Goal: Task Accomplishment & Management: Manage account settings

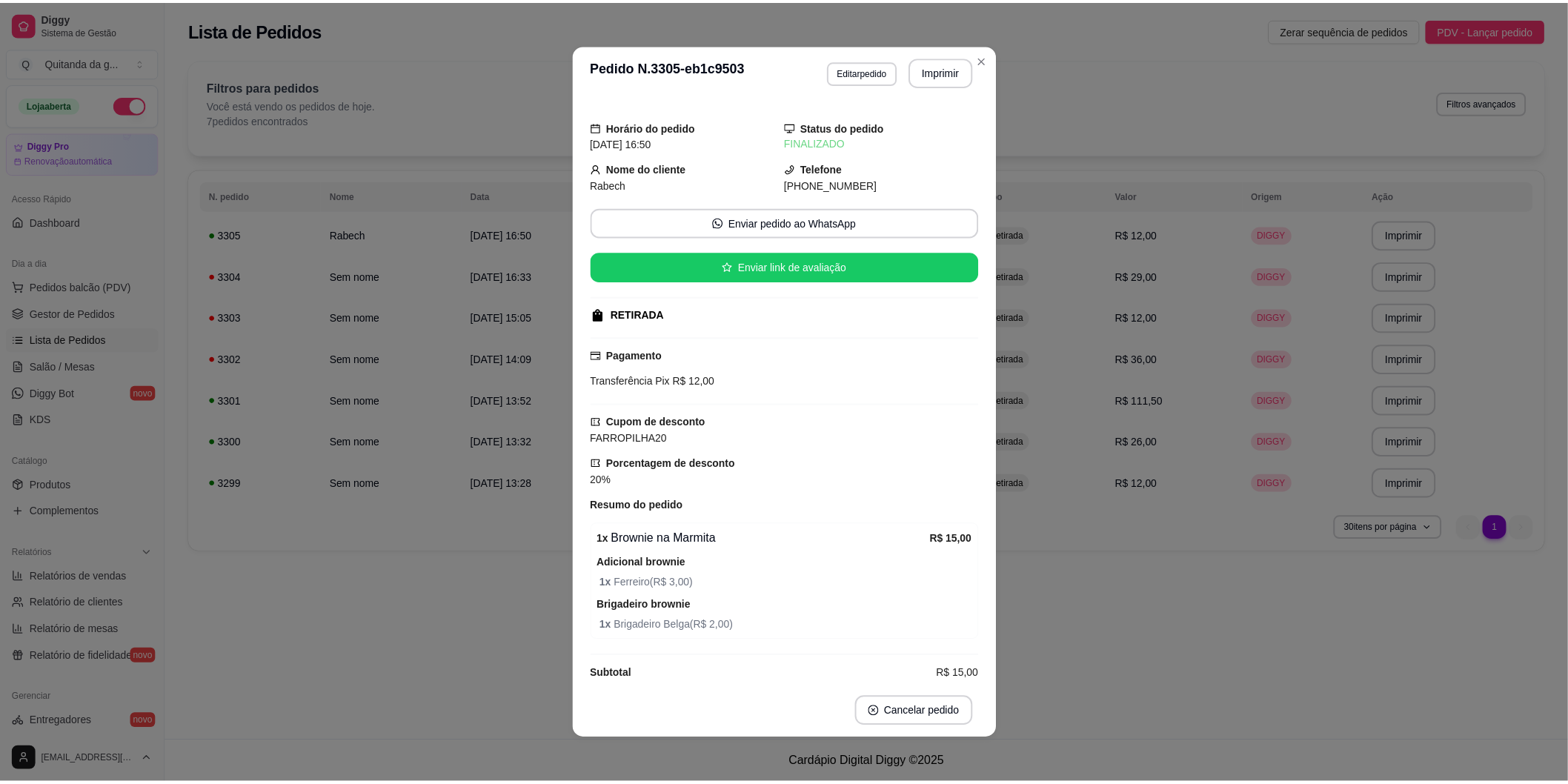
scroll to position [35, 0]
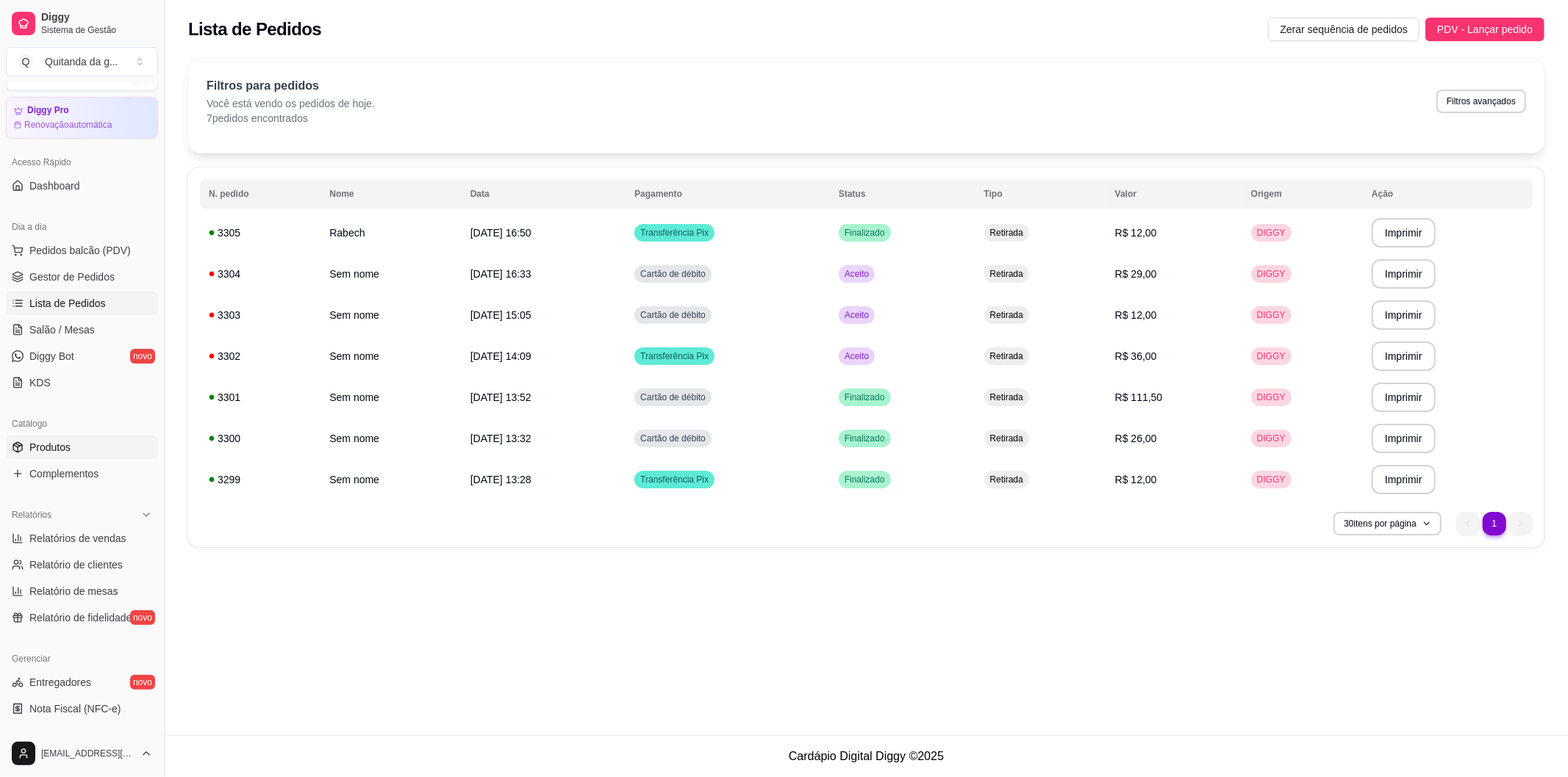
click at [69, 451] on span "Produtos" at bounding box center [50, 448] width 41 height 15
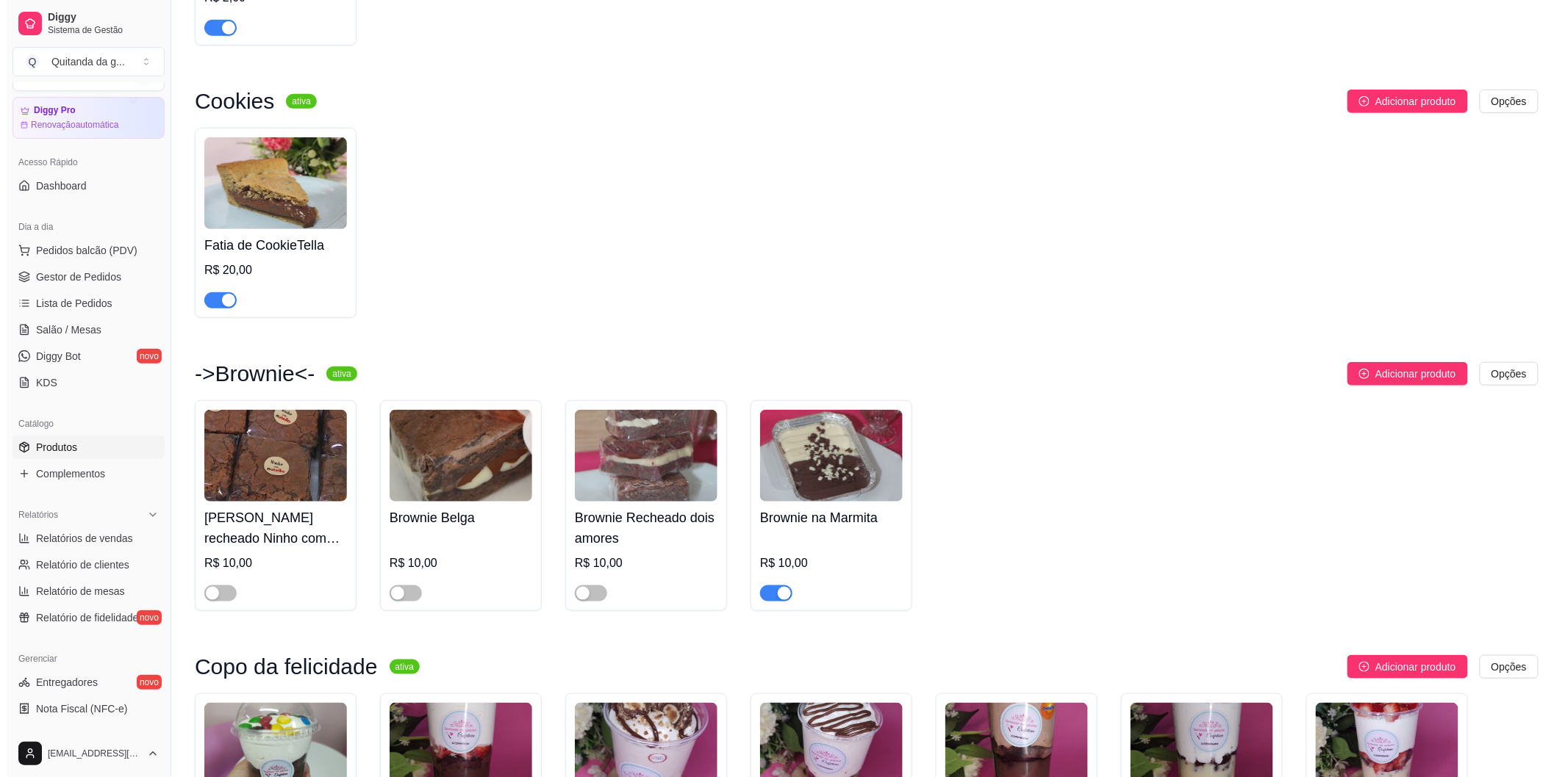
scroll to position [408, 0]
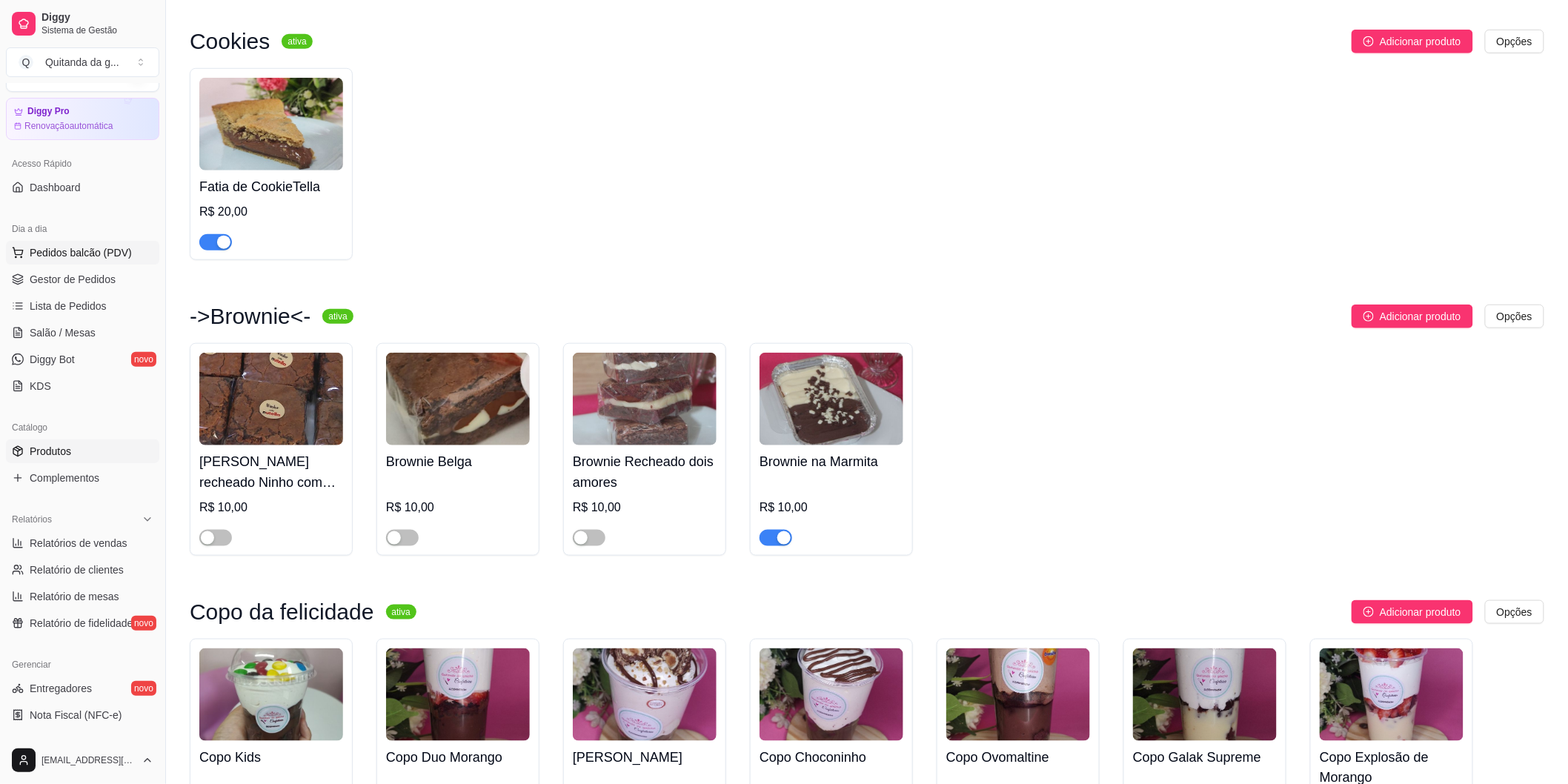
click at [103, 260] on span "Pedidos balcão (PDV)" at bounding box center [81, 253] width 103 height 15
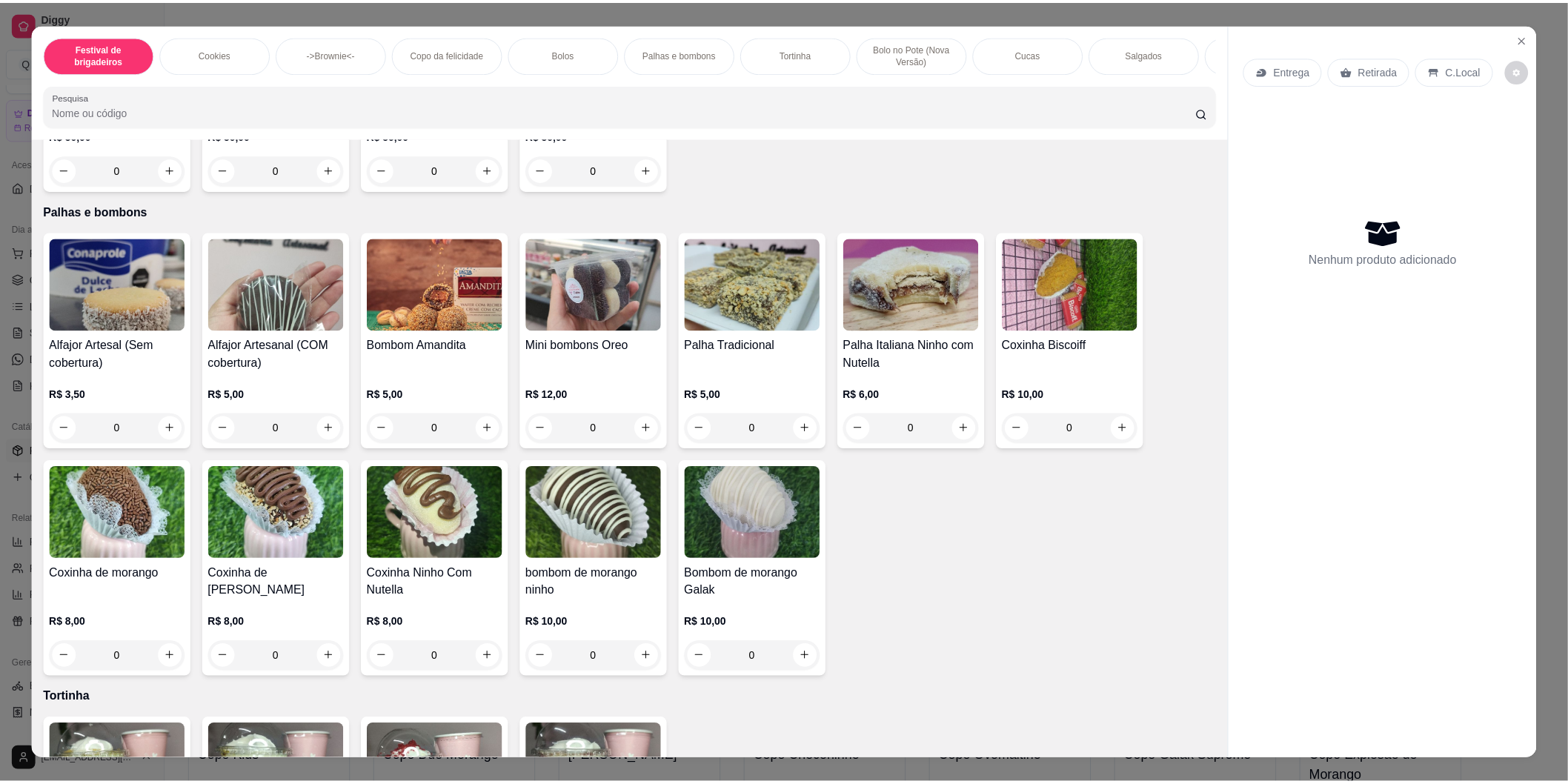
scroll to position [1730, 0]
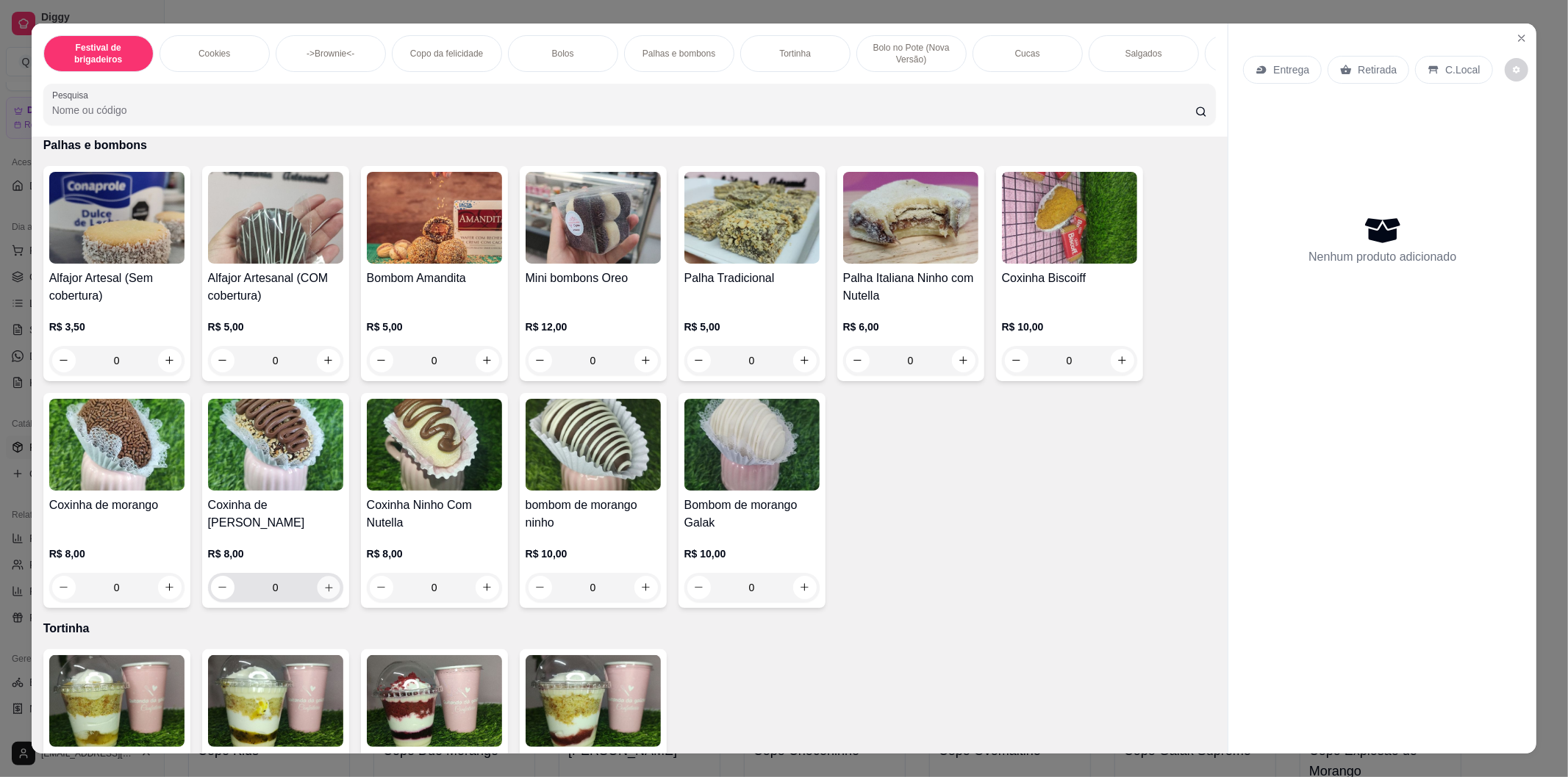
click at [323, 593] on icon "increase-product-quantity" at bounding box center [329, 588] width 11 height 11
type input "1"
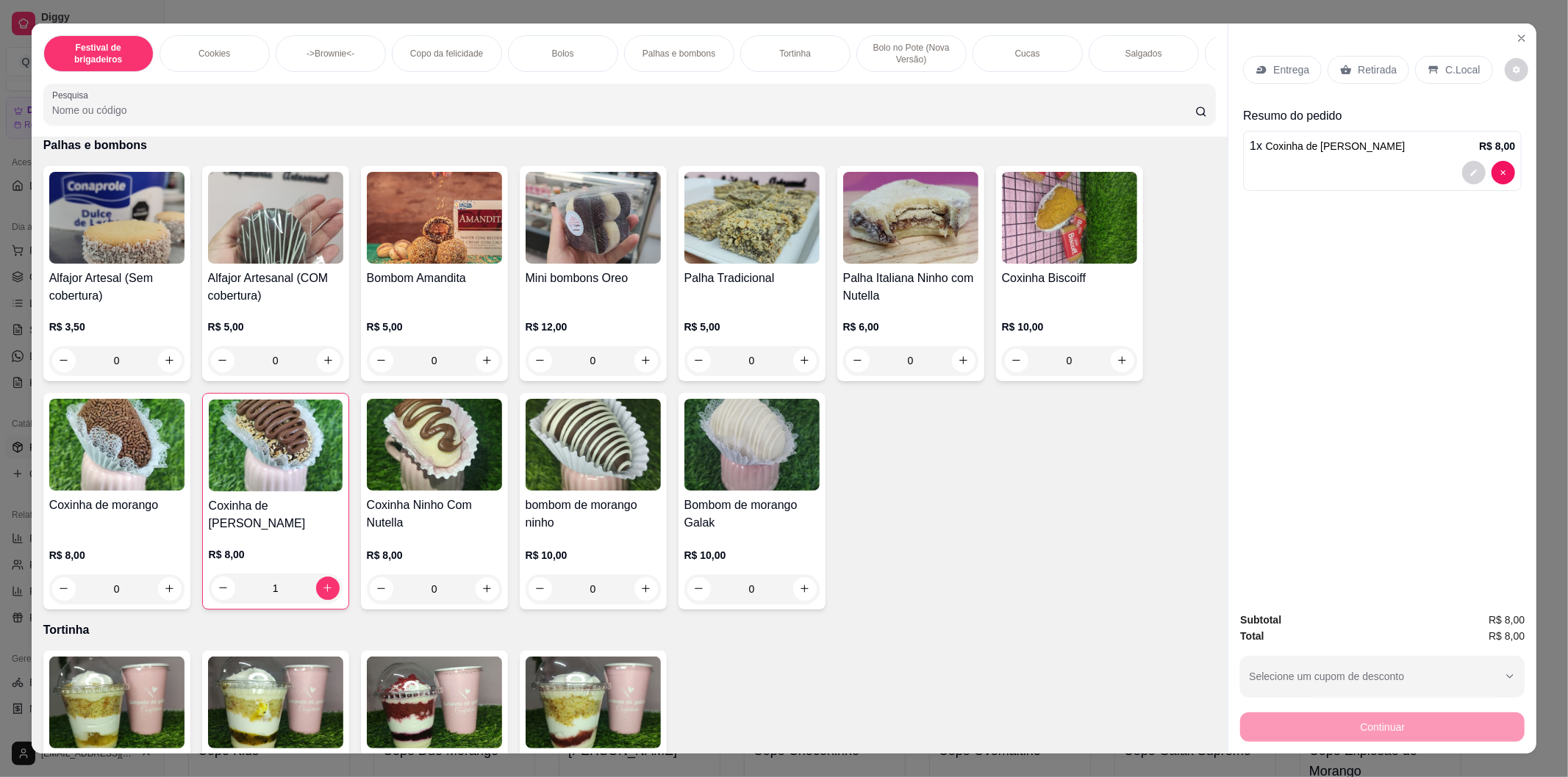
click at [1364, 66] on p "Retirada" at bounding box center [1378, 70] width 39 height 15
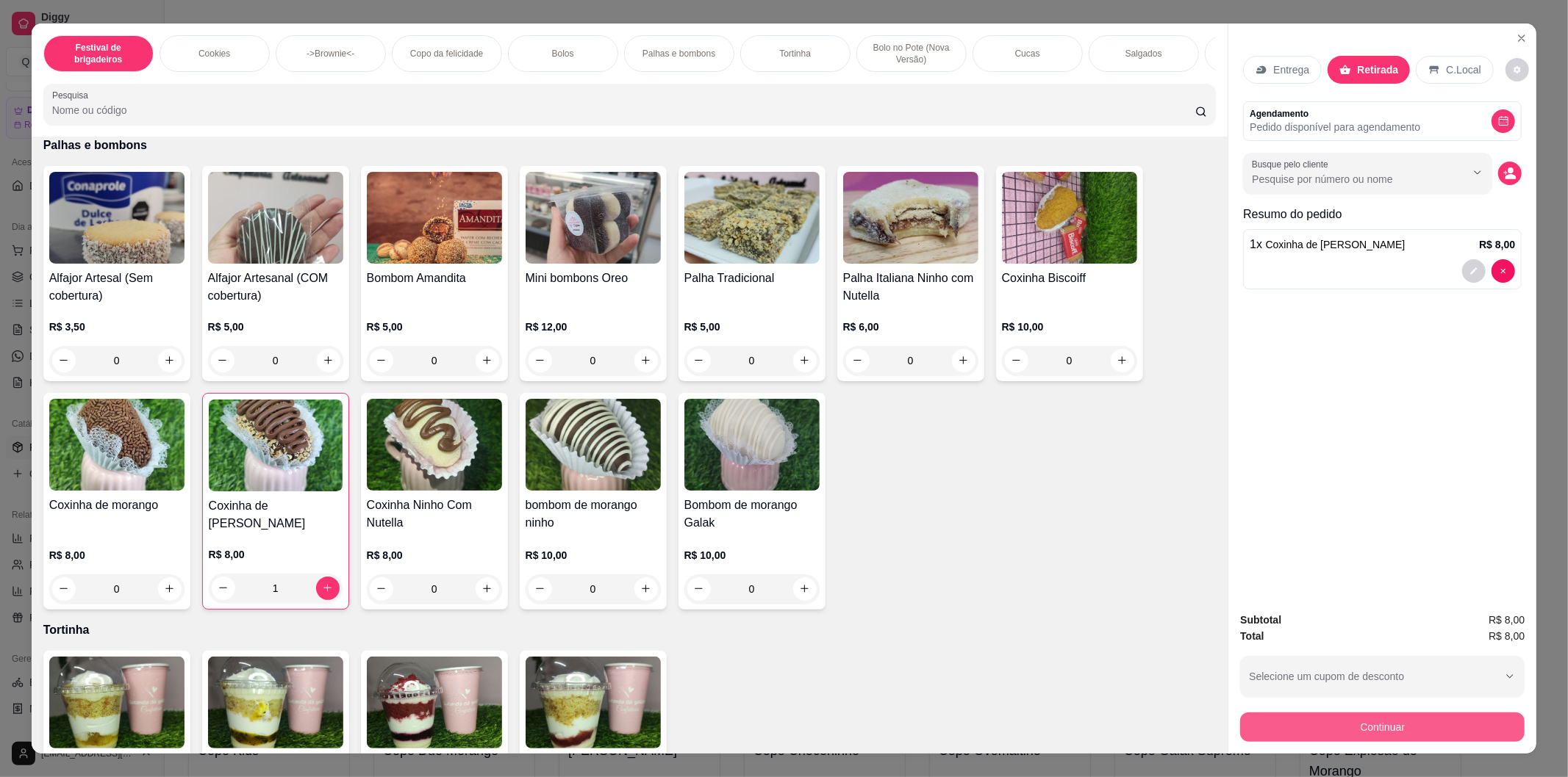
click at [1393, 728] on button "Continuar" at bounding box center [1382, 728] width 285 height 30
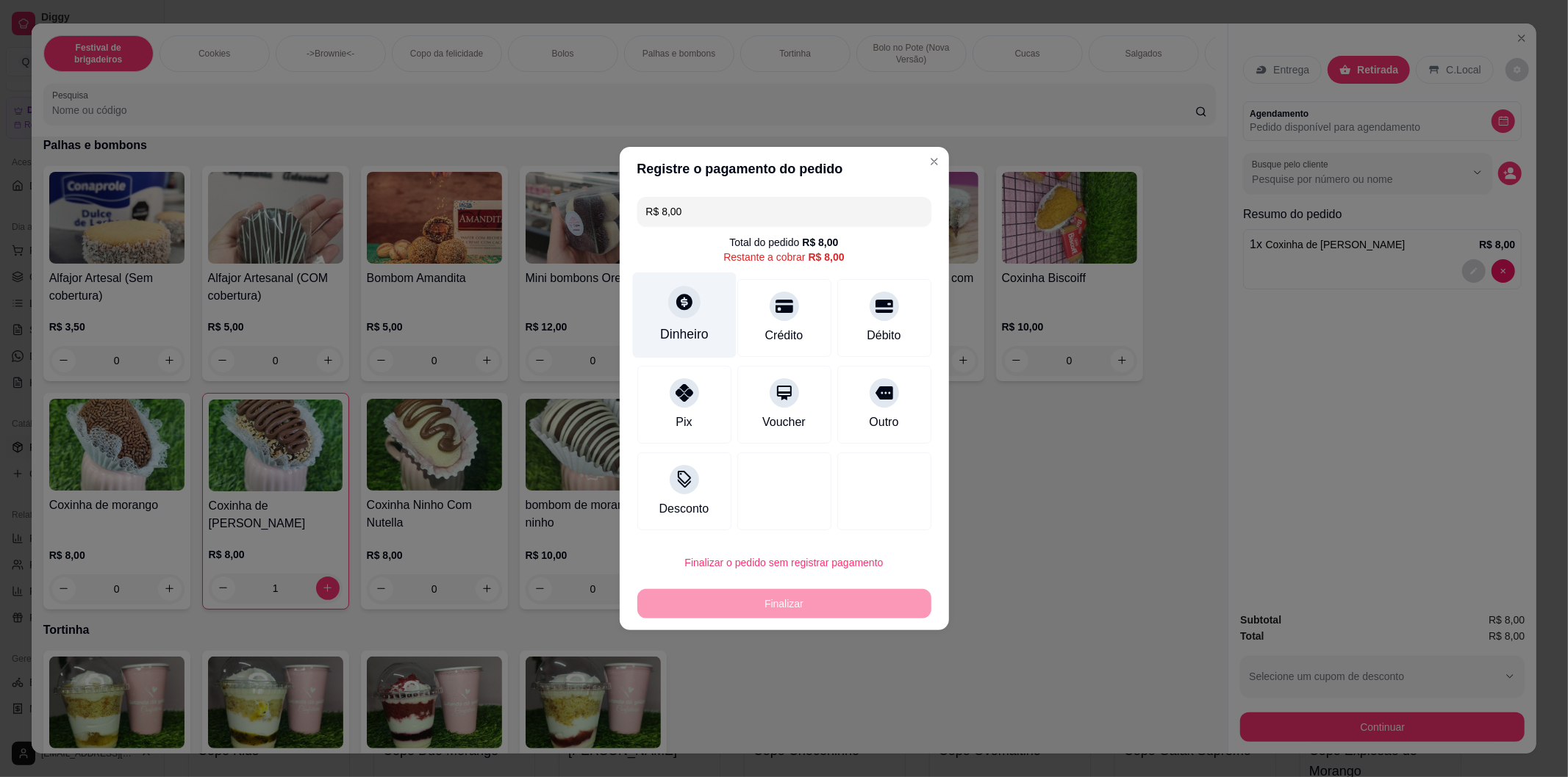
click at [694, 337] on div "Dinheiro" at bounding box center [684, 334] width 49 height 19
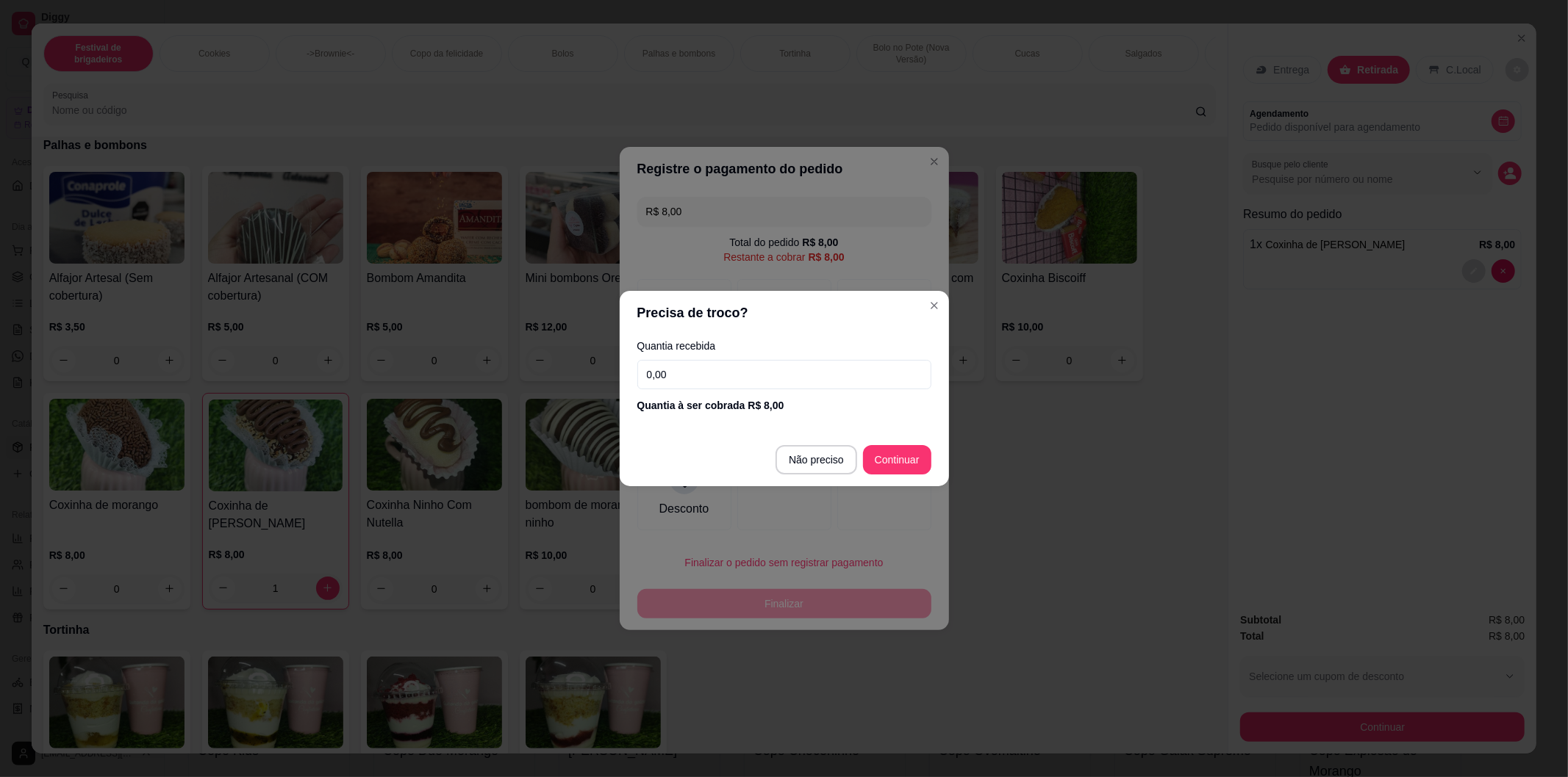
click at [694, 361] on input "0,00" at bounding box center [784, 375] width 294 height 30
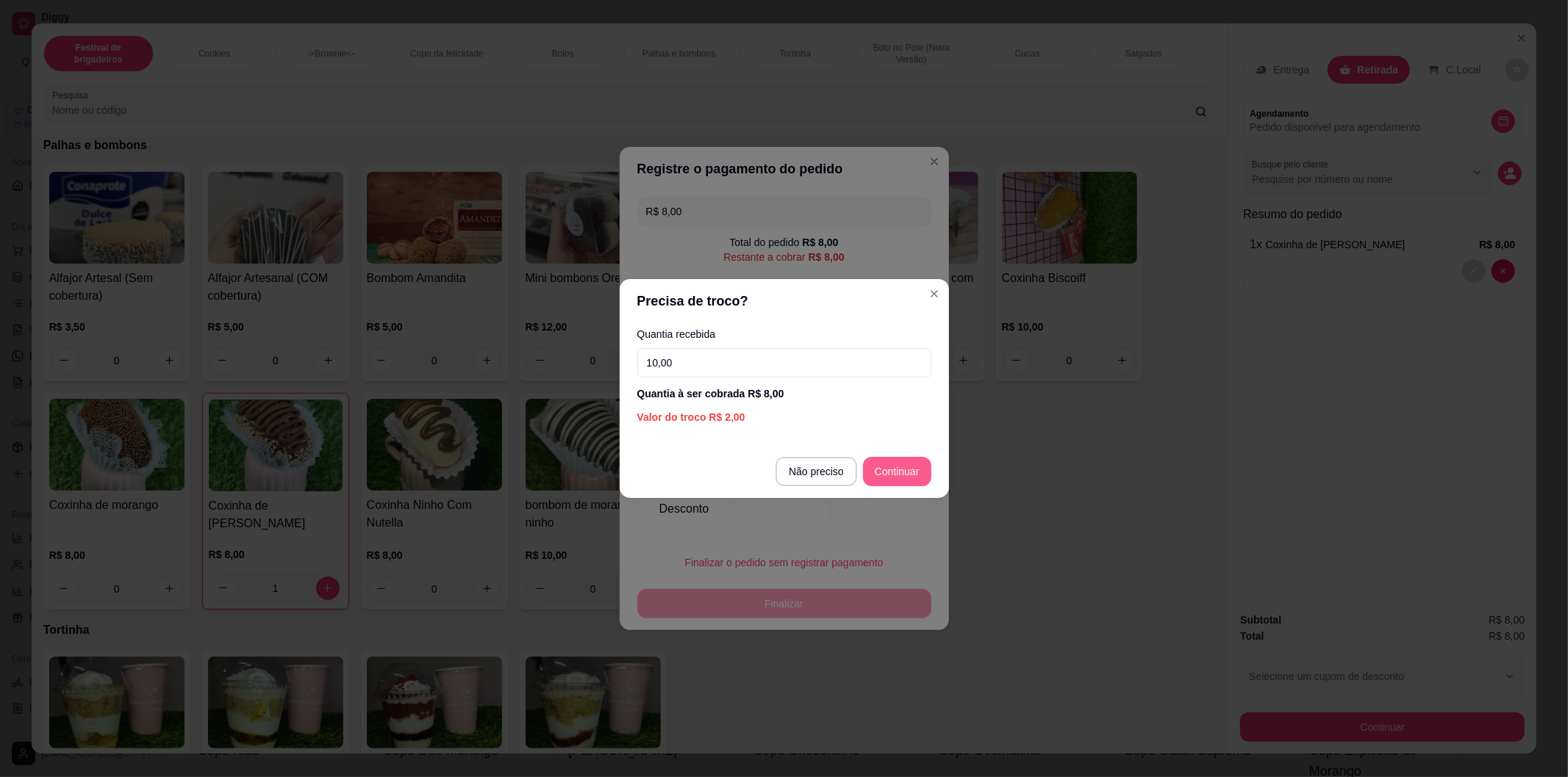
type input "10,00"
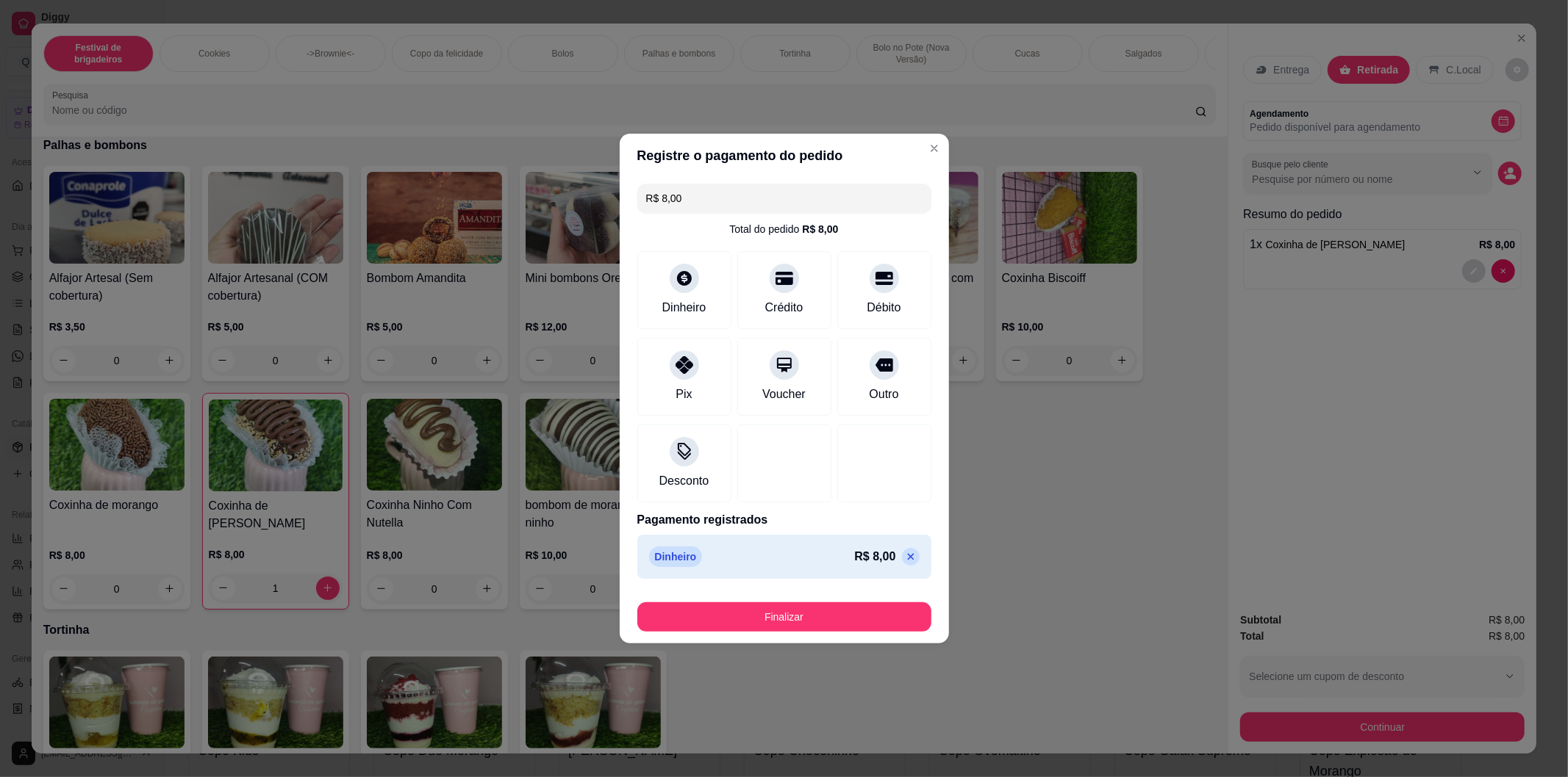
type input "R$ 0,00"
click at [833, 619] on button "Finalizar" at bounding box center [784, 617] width 294 height 30
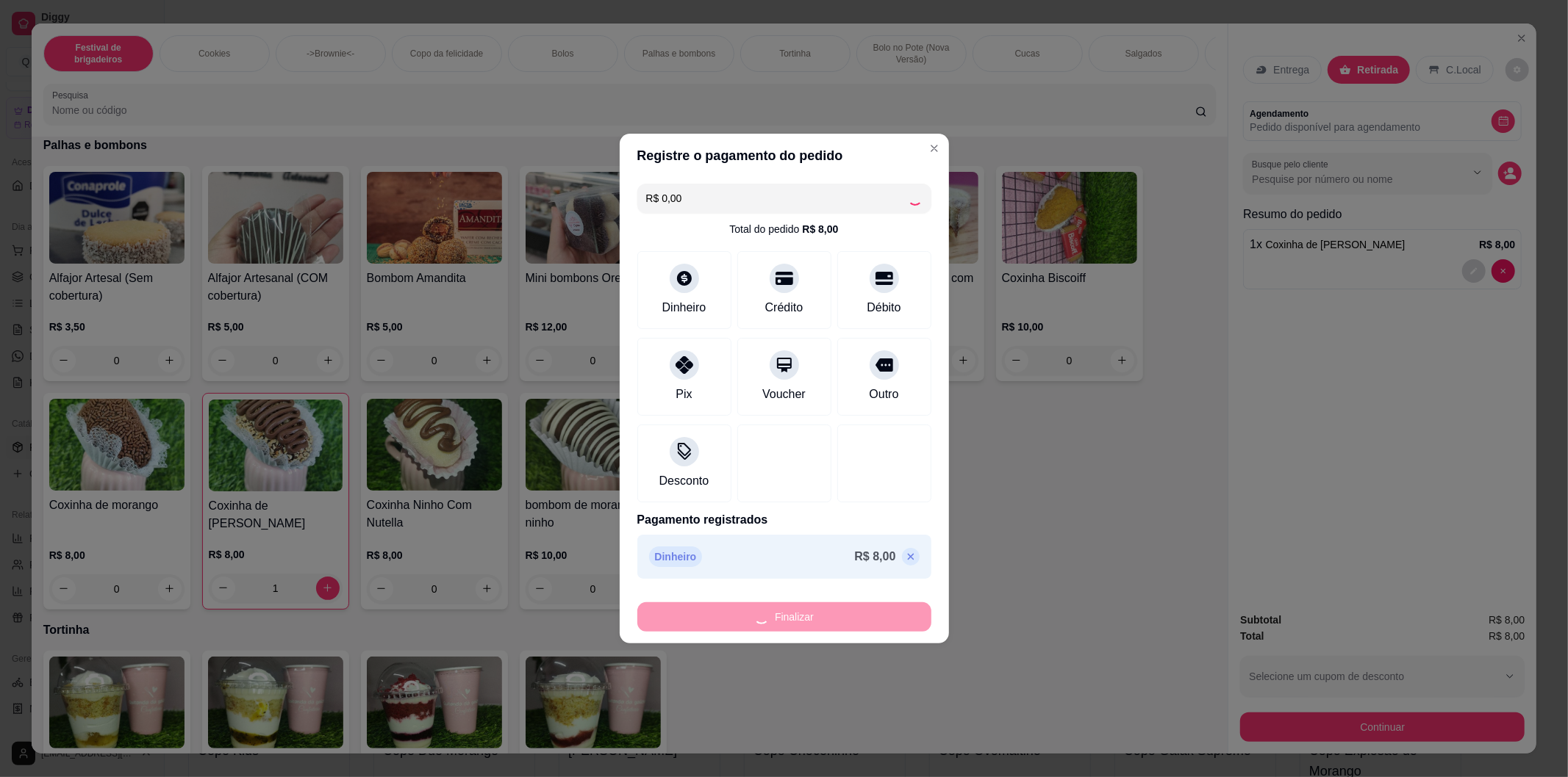
type input "0"
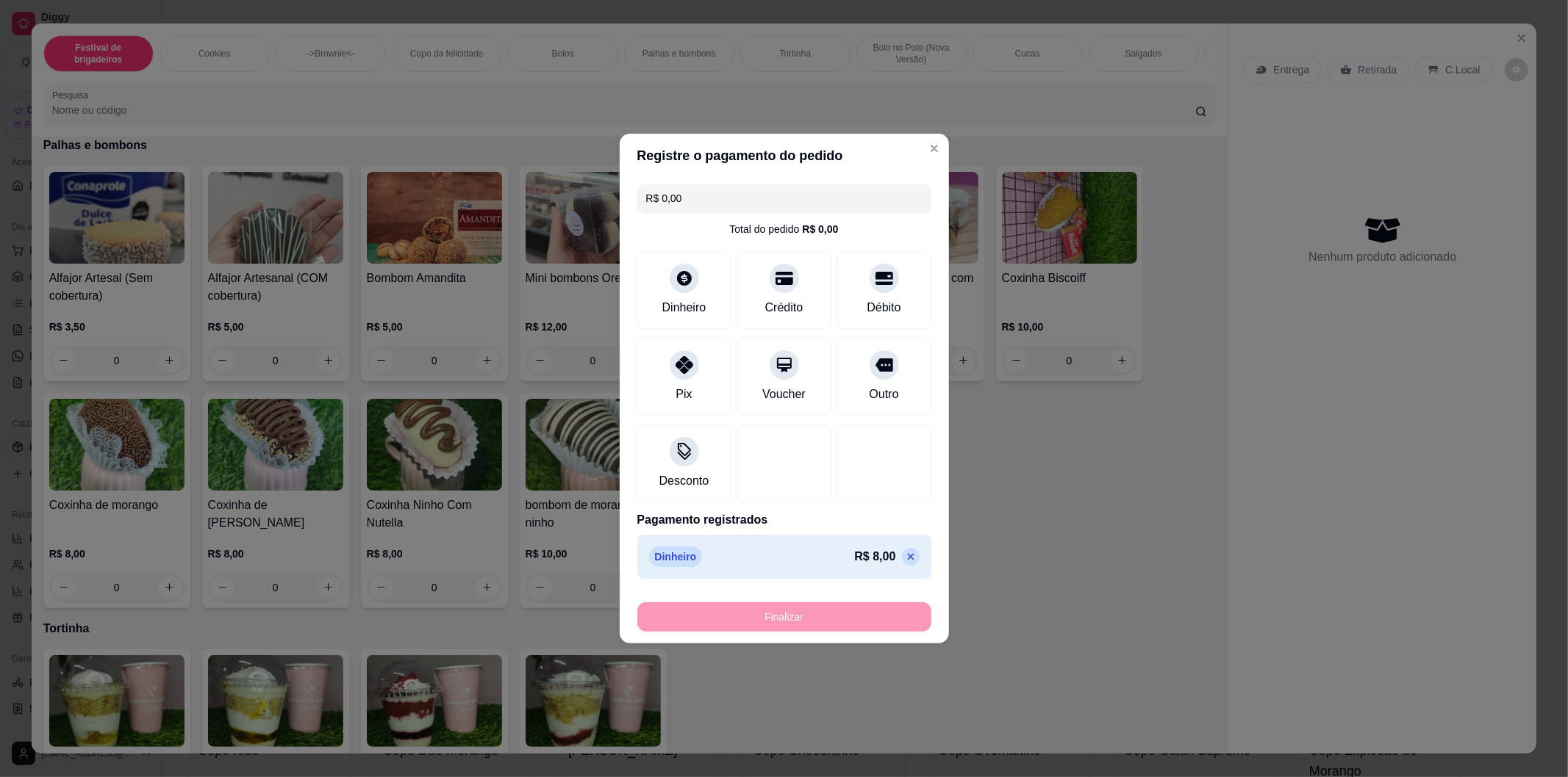
type input "-R$ 8,00"
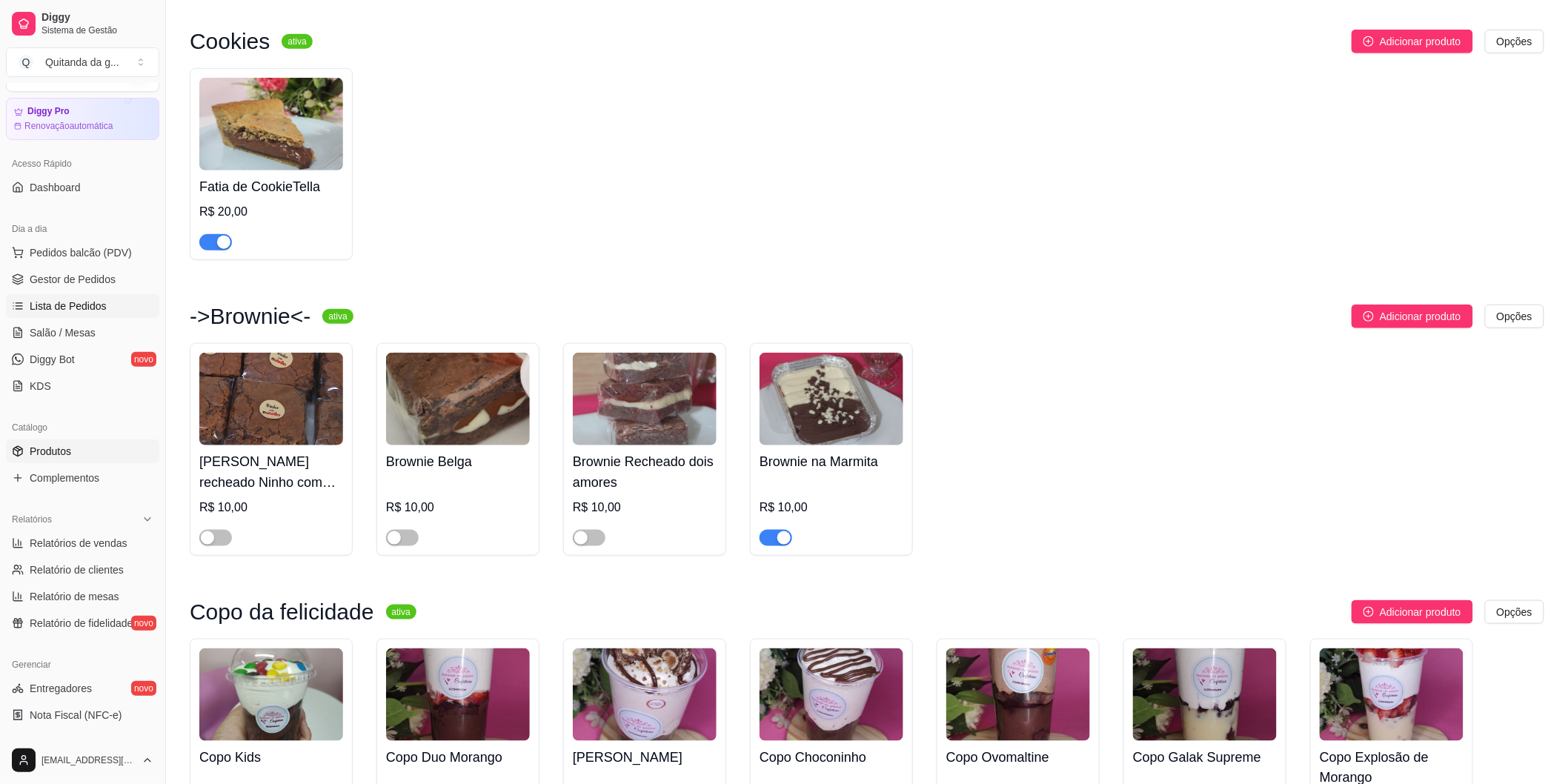
click at [72, 306] on span "Lista de Pedidos" at bounding box center [69, 306] width 77 height 15
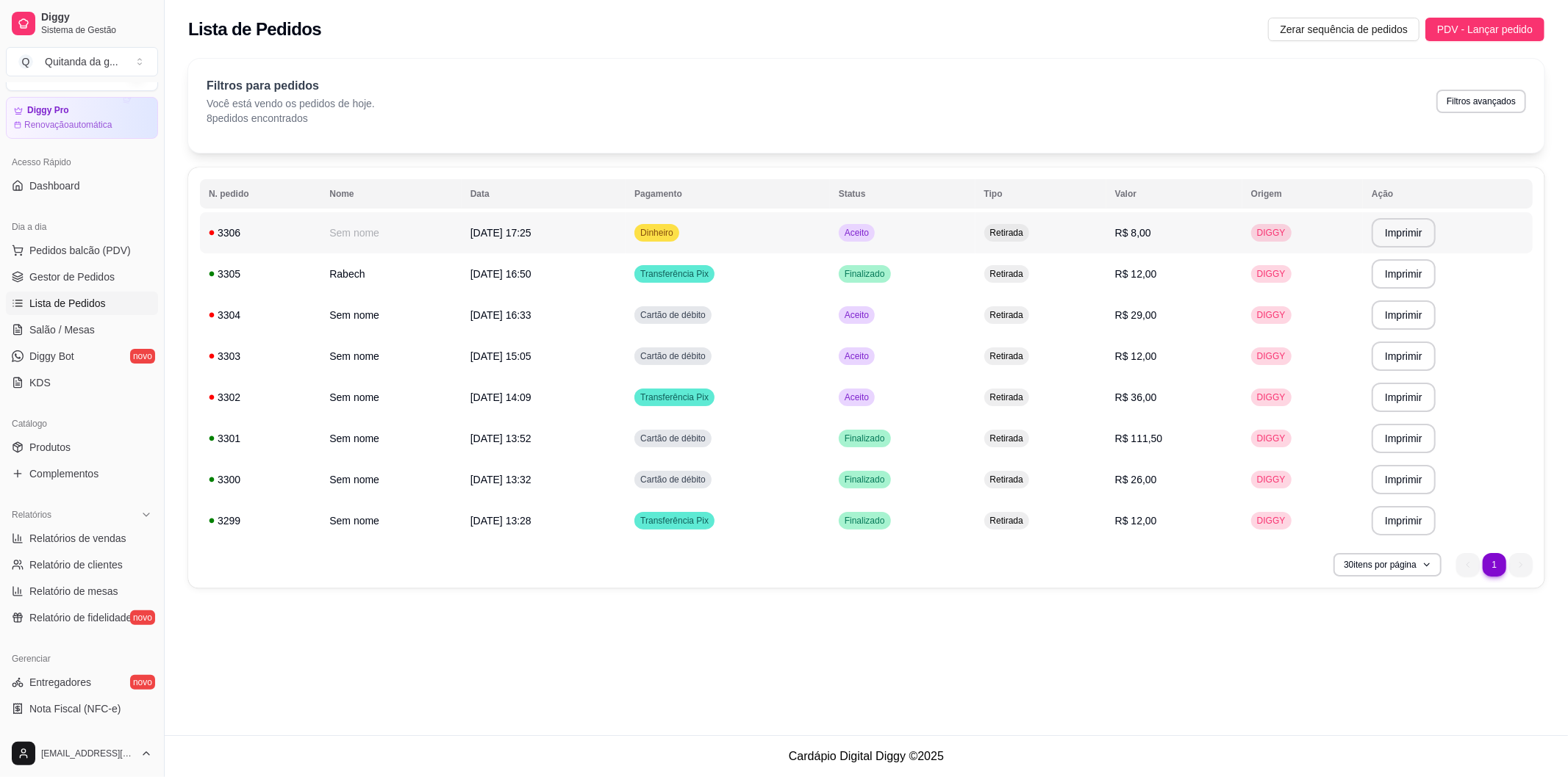
click at [625, 244] on td "[DATE] 17:25" at bounding box center [544, 233] width 164 height 41
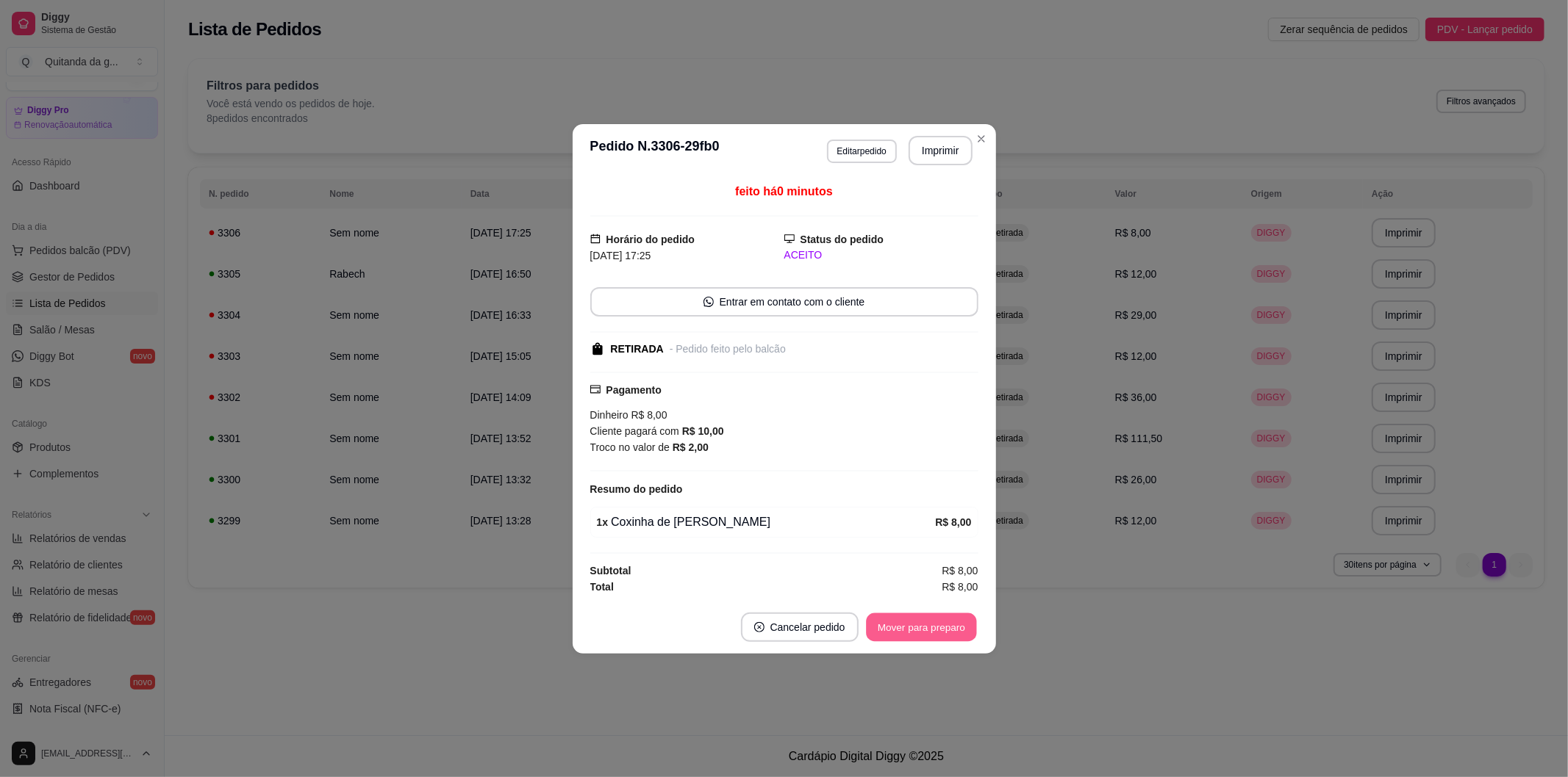
click at [910, 637] on button "Mover para preparo" at bounding box center [921, 627] width 110 height 29
click at [910, 630] on button "Mover para retirada disponível" at bounding box center [897, 627] width 158 height 29
click at [910, 630] on button "Mover para finalizado" at bounding box center [917, 628] width 122 height 30
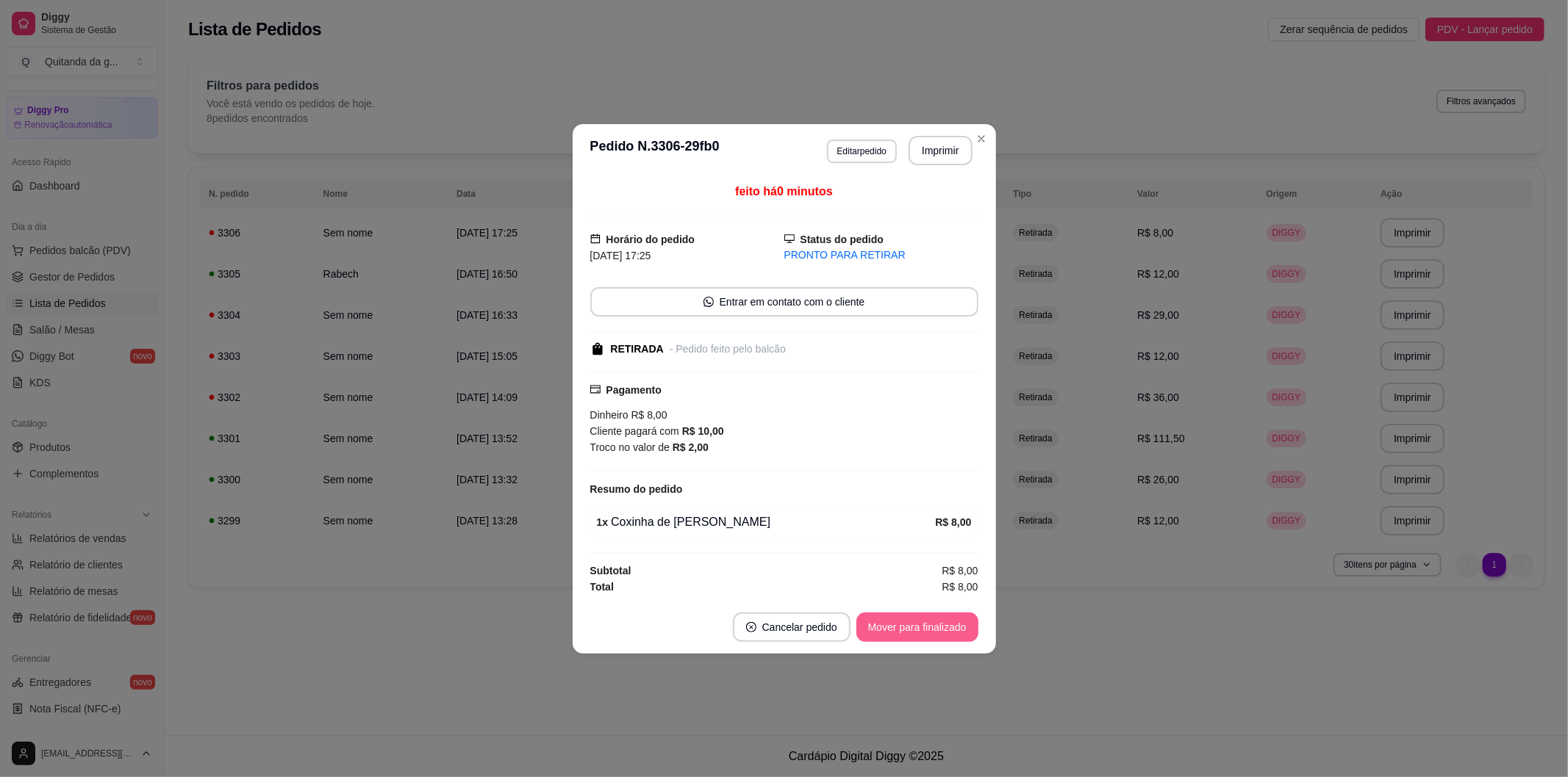
click at [910, 630] on button "Mover para finalizado" at bounding box center [917, 628] width 122 height 30
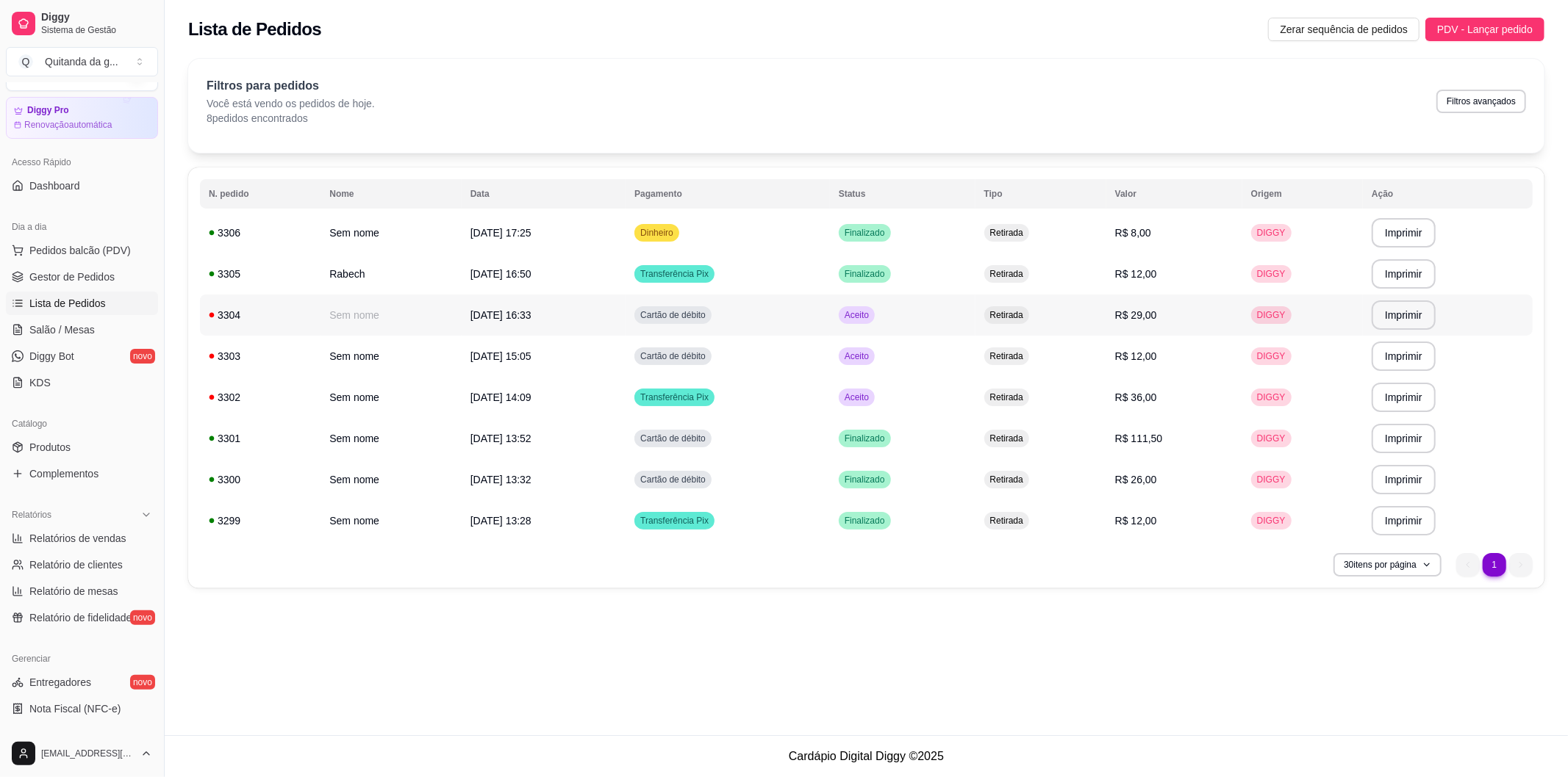
click at [975, 312] on td "Aceito" at bounding box center [903, 315] width 146 height 41
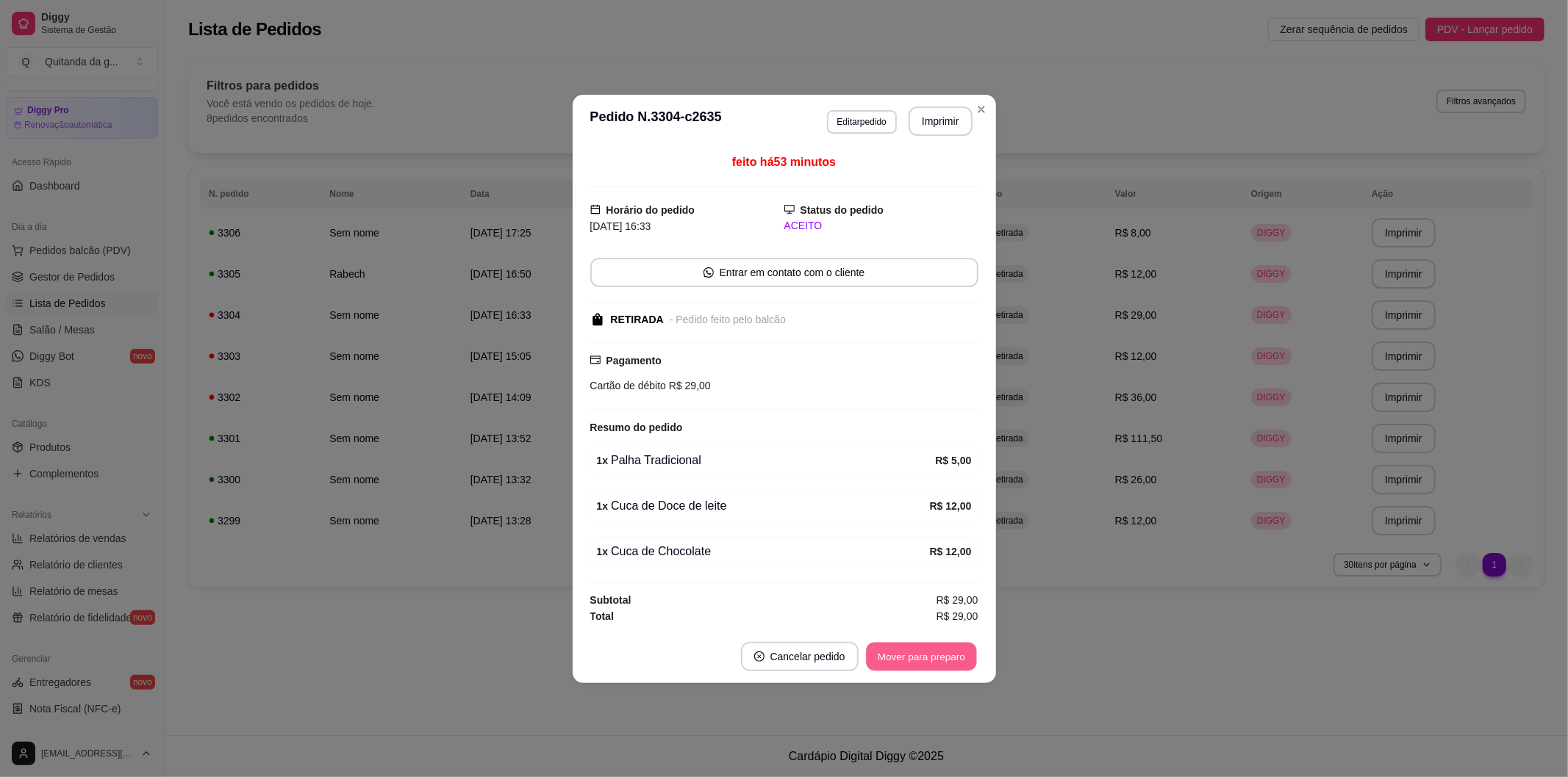
click at [958, 662] on button "Mover para preparo" at bounding box center [921, 657] width 110 height 29
click at [958, 662] on button "Mover para retirada disponível" at bounding box center [897, 658] width 162 height 30
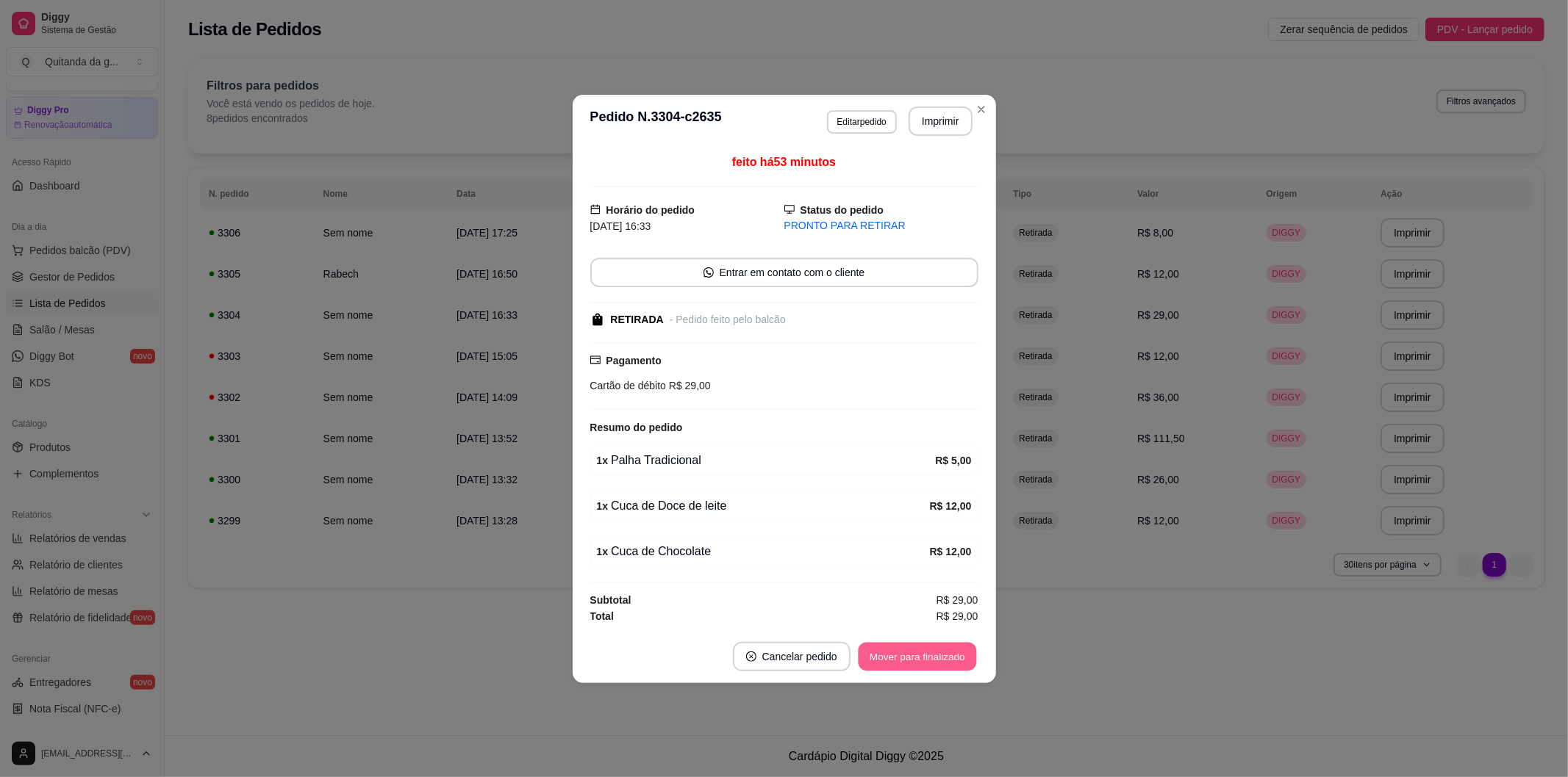
click at [958, 662] on button "Mover para finalizado" at bounding box center [917, 657] width 119 height 29
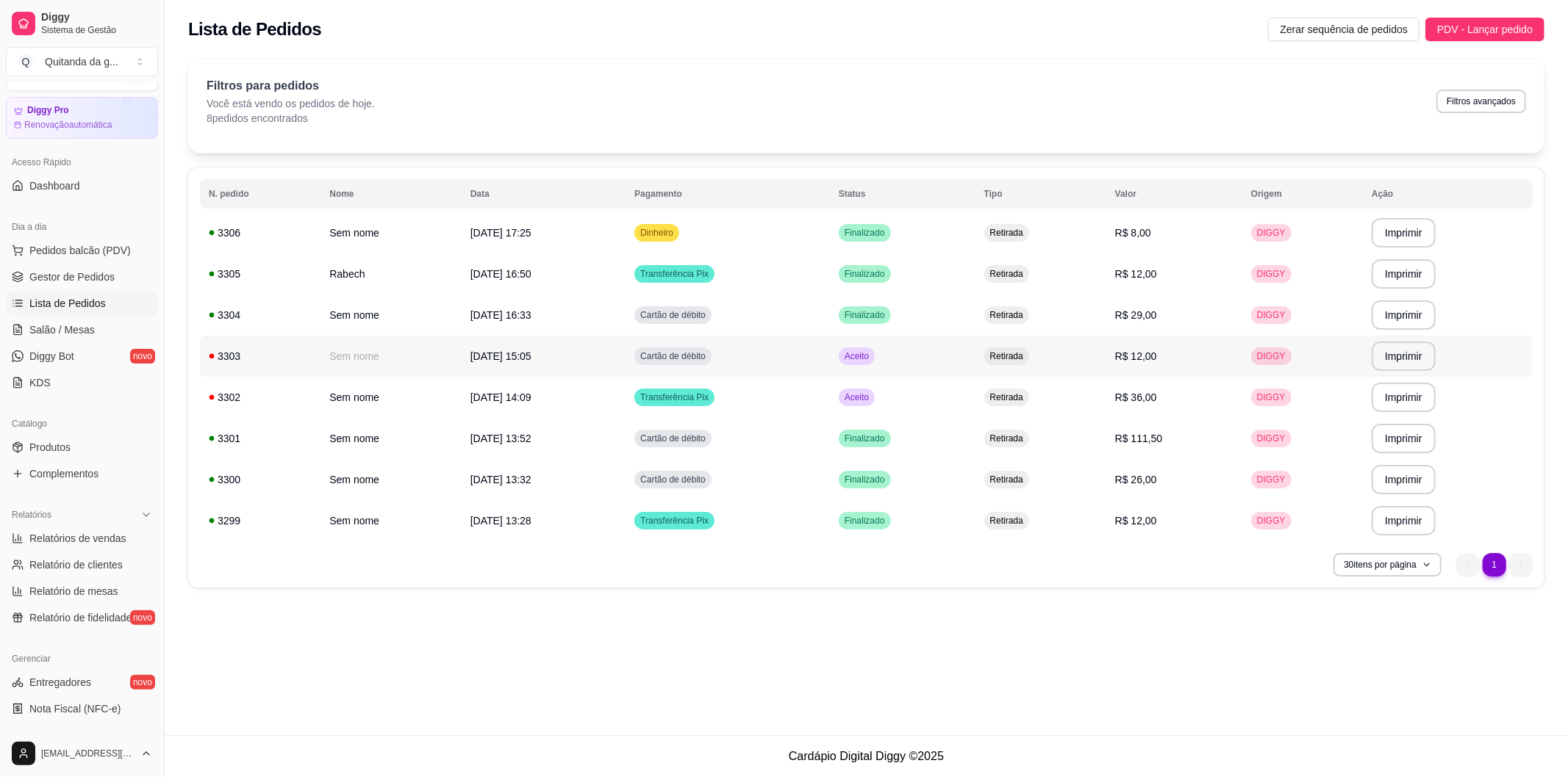
click at [961, 363] on td "Aceito" at bounding box center [903, 356] width 146 height 41
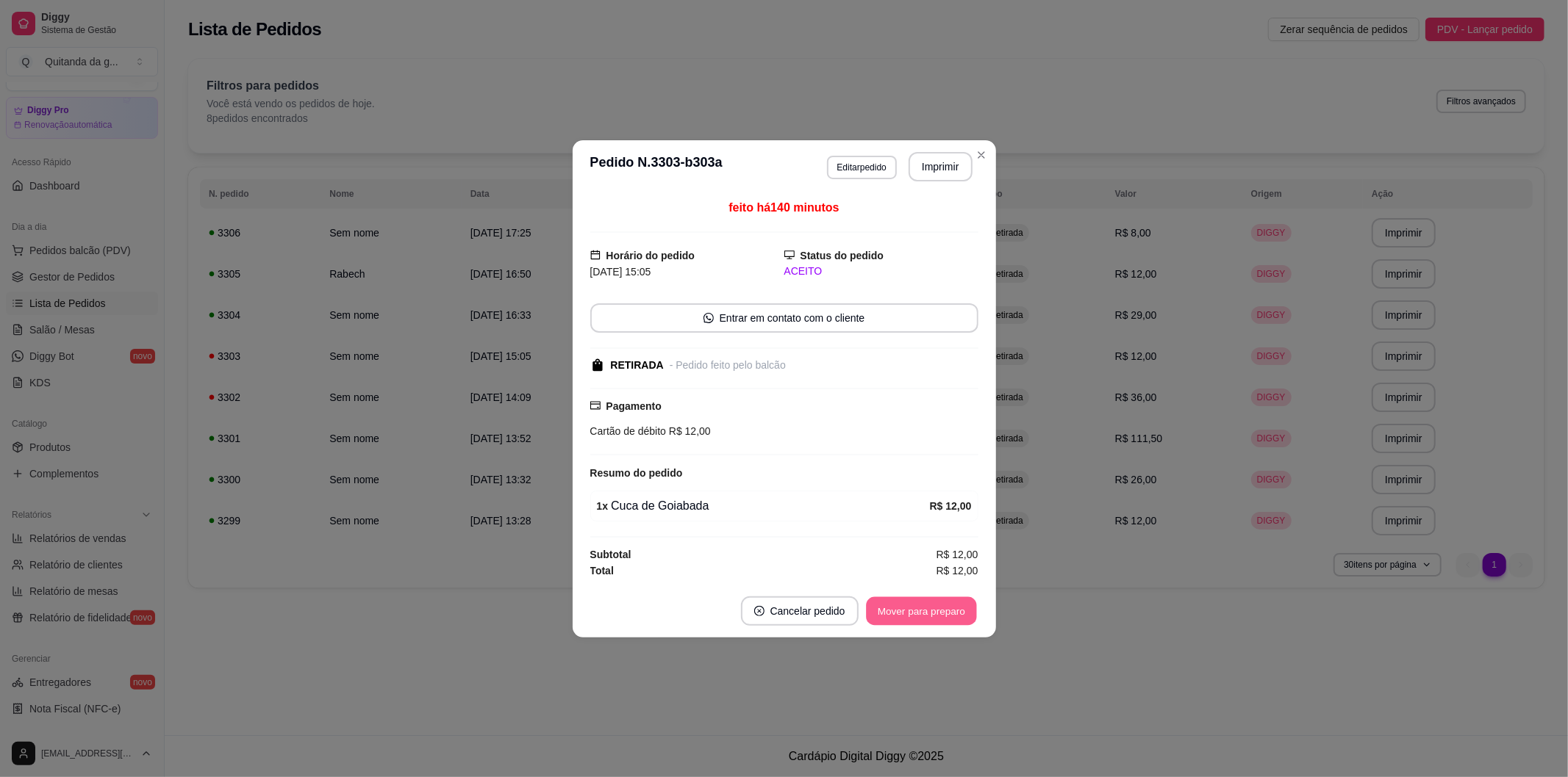
click at [942, 621] on button "Mover para preparo" at bounding box center [921, 611] width 110 height 29
click at [939, 622] on button "Mover para retirada disponível" at bounding box center [897, 611] width 158 height 29
click at [937, 626] on div "Mover para finalizado" at bounding box center [917, 612] width 122 height 30
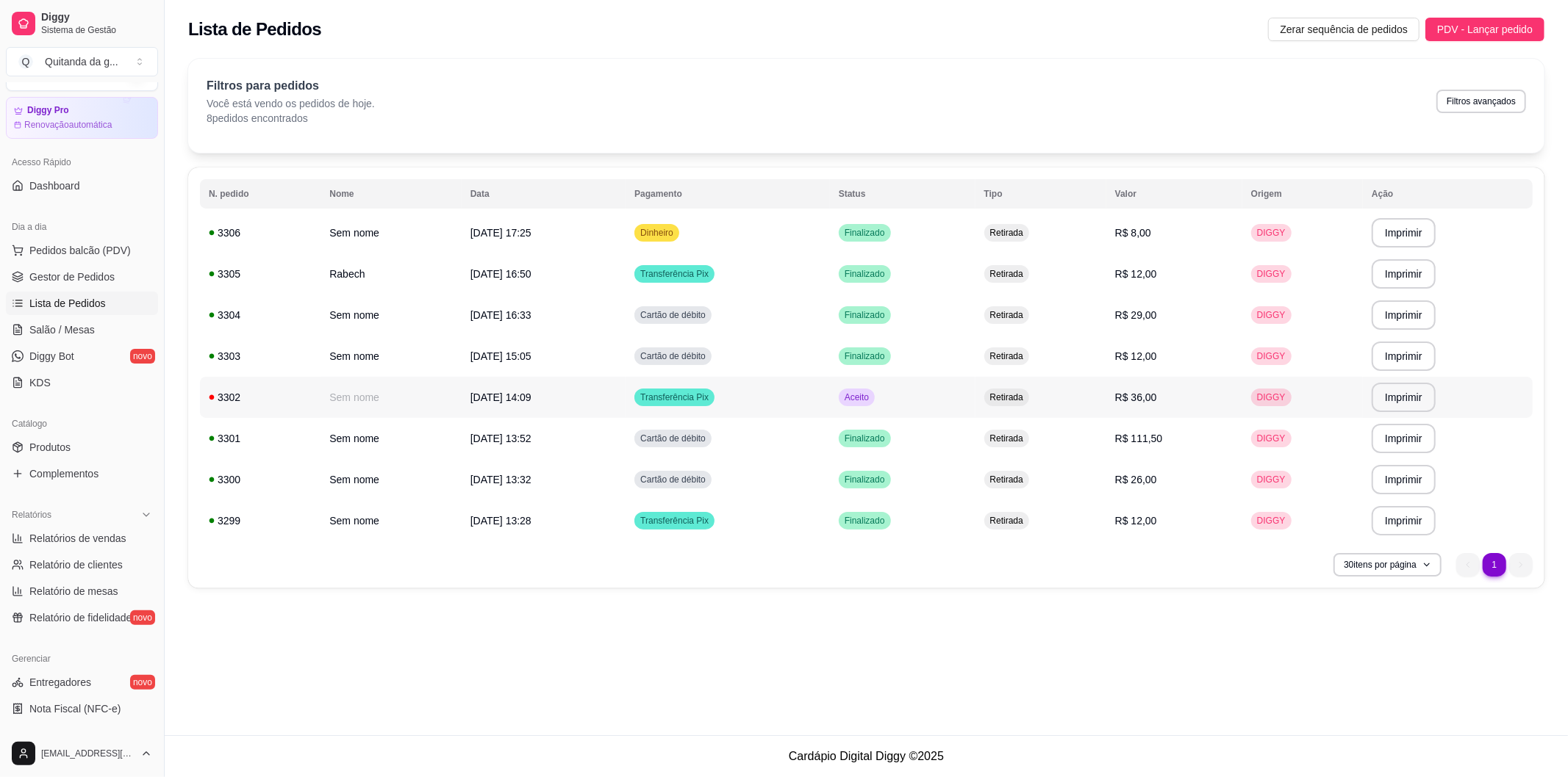
click at [950, 403] on td "Aceito" at bounding box center [903, 397] width 146 height 41
click at [902, 635] on button "Mover para preparo" at bounding box center [921, 634] width 114 height 30
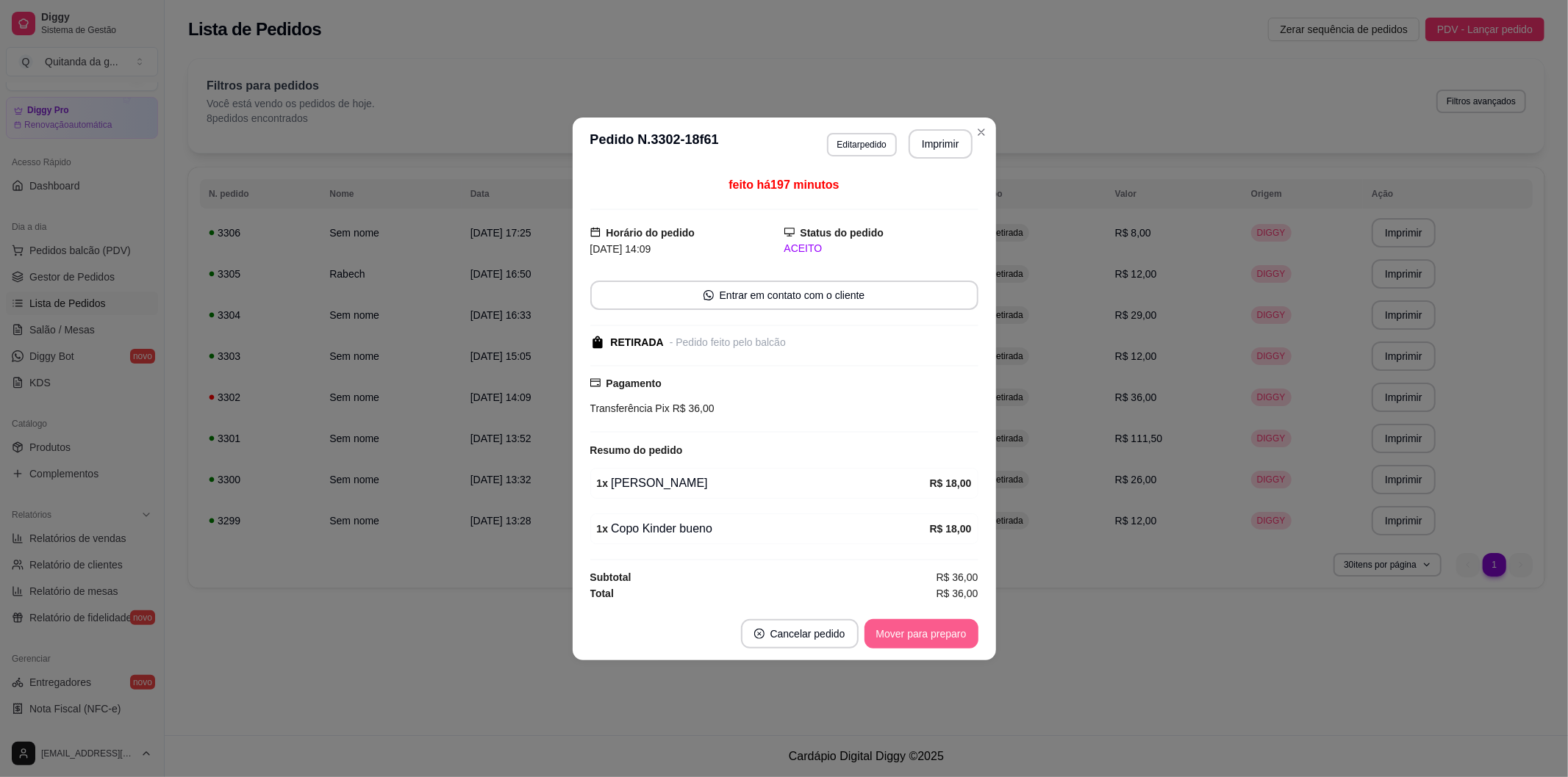
click at [900, 637] on button "Mover para preparo" at bounding box center [921, 634] width 114 height 30
click at [900, 637] on button "Mover para retirada disponível" at bounding box center [897, 633] width 158 height 29
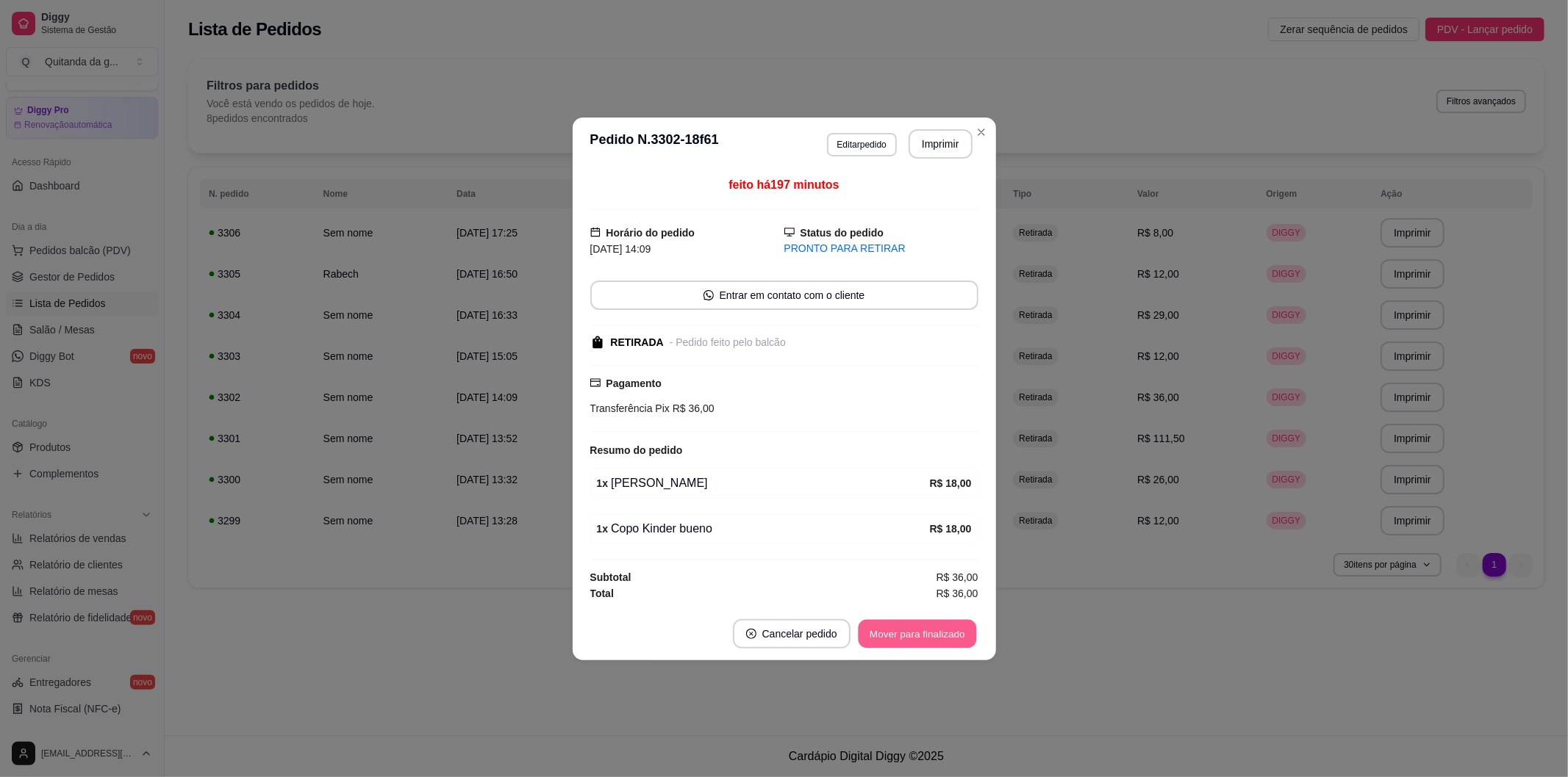
click at [899, 638] on button "Mover para finalizado" at bounding box center [917, 633] width 119 height 29
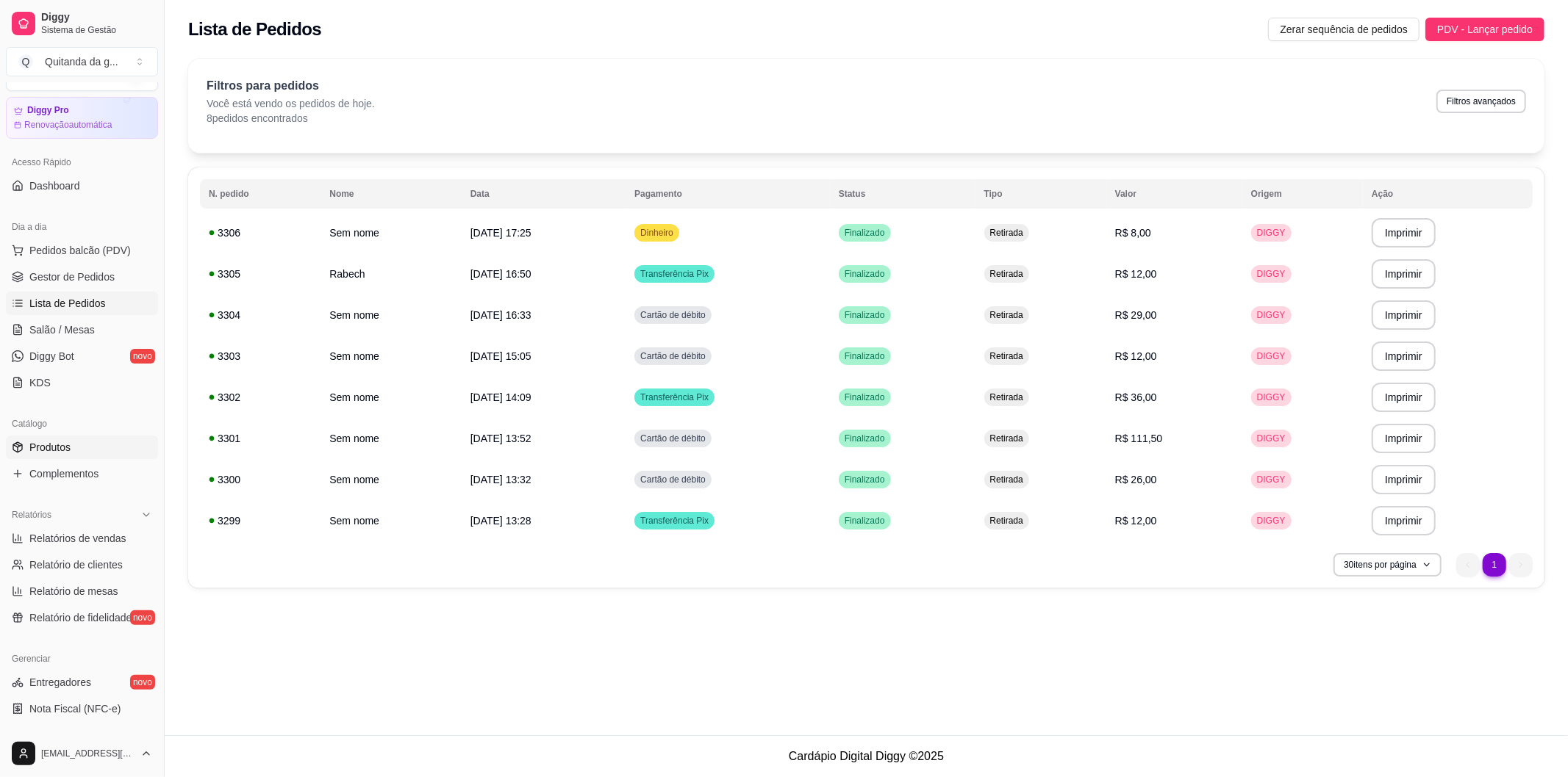
click at [100, 446] on link "Produtos" at bounding box center [81, 447] width 152 height 23
